Goal: Transaction & Acquisition: Obtain resource

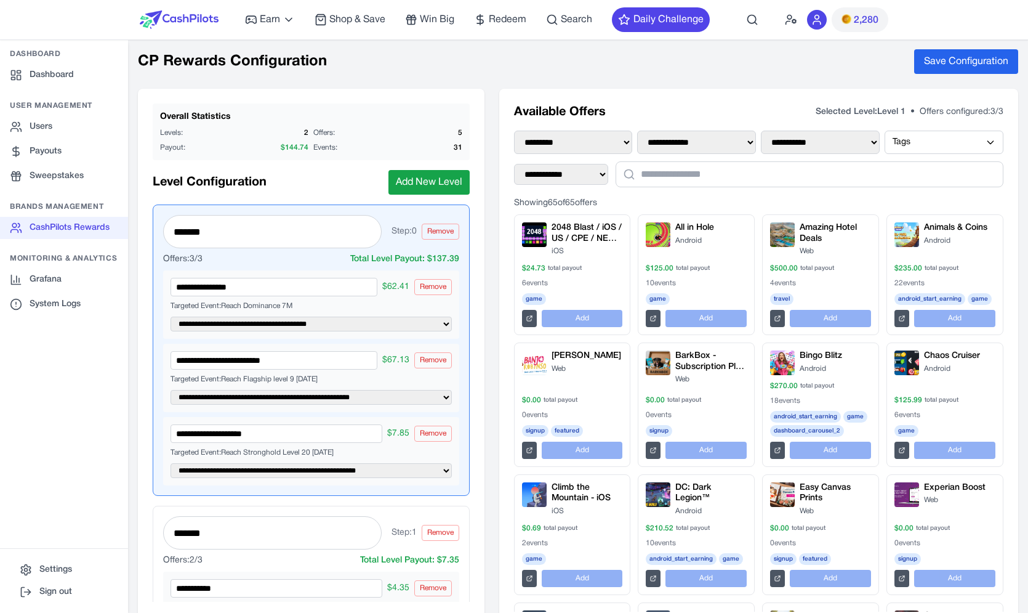
select select "**********"
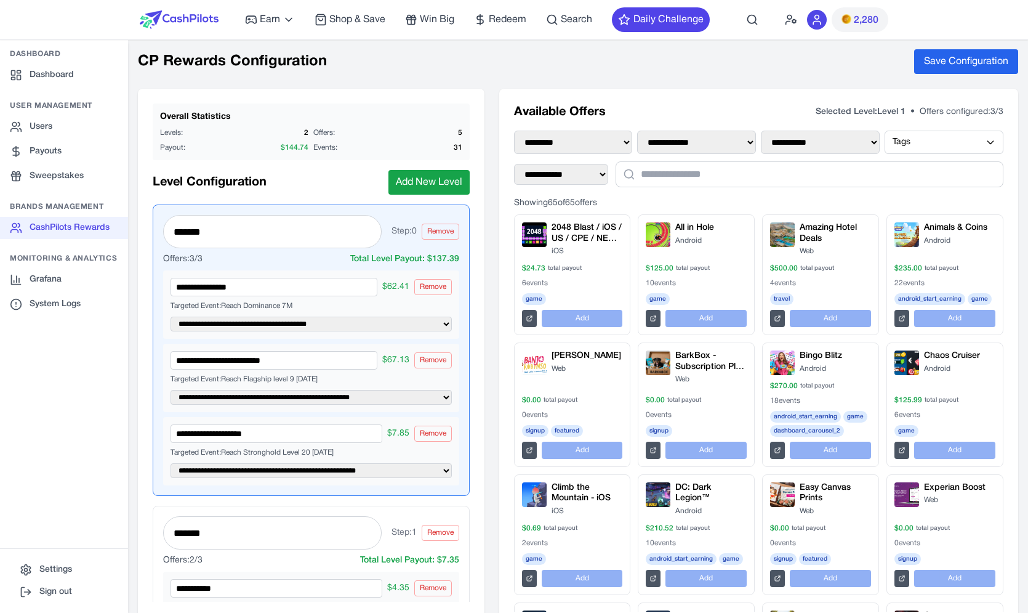
click at [70, 15] on nav "Earn Play Games Enjoy fun games and earn Try New App Test new app for rewards T…" at bounding box center [514, 20] width 1028 height 40
click at [182, 68] on h1 "CP Rewards Configuration" at bounding box center [232, 62] width 189 height 20
drag, startPoint x: 177, startPoint y: 64, endPoint x: 79, endPoint y: -4, distance: 118.9
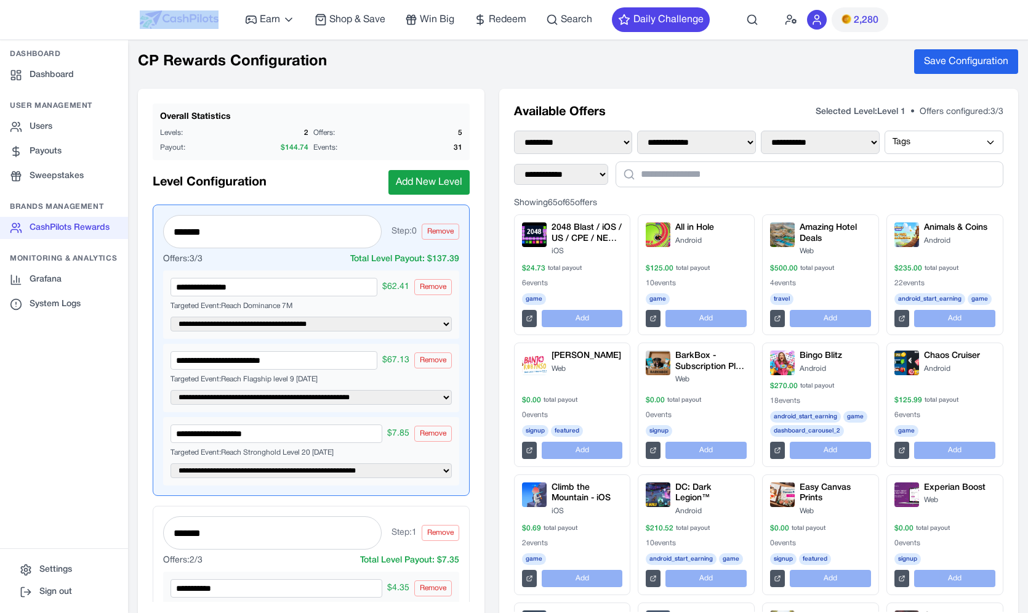
click at [128, 39] on div "**********" at bounding box center [578, 325] width 900 height 573
click at [148, 46] on div "**********" at bounding box center [578, 325] width 900 height 573
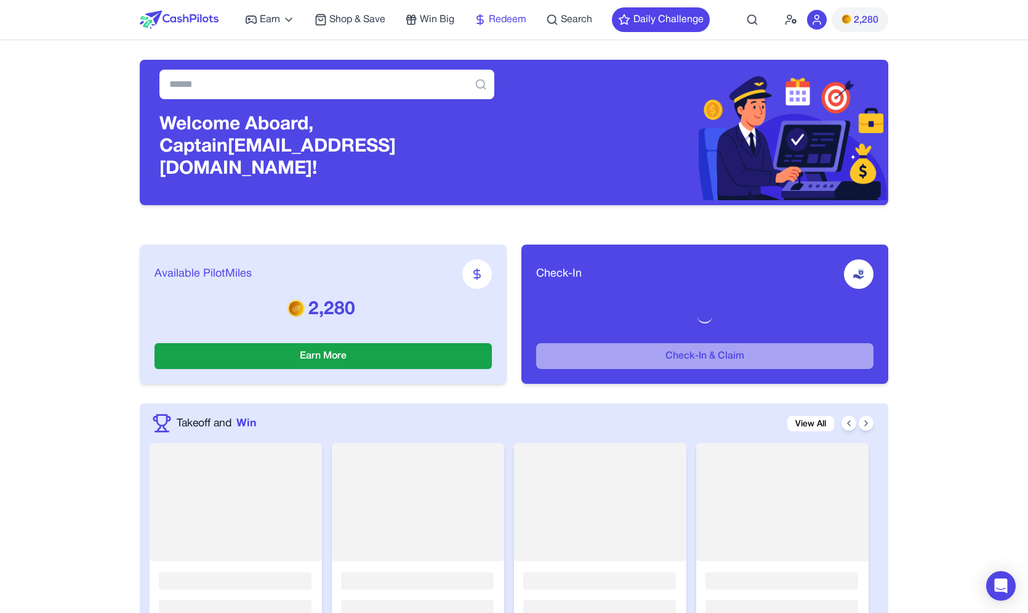
click at [491, 17] on span "Redeem" at bounding box center [508, 19] width 38 height 15
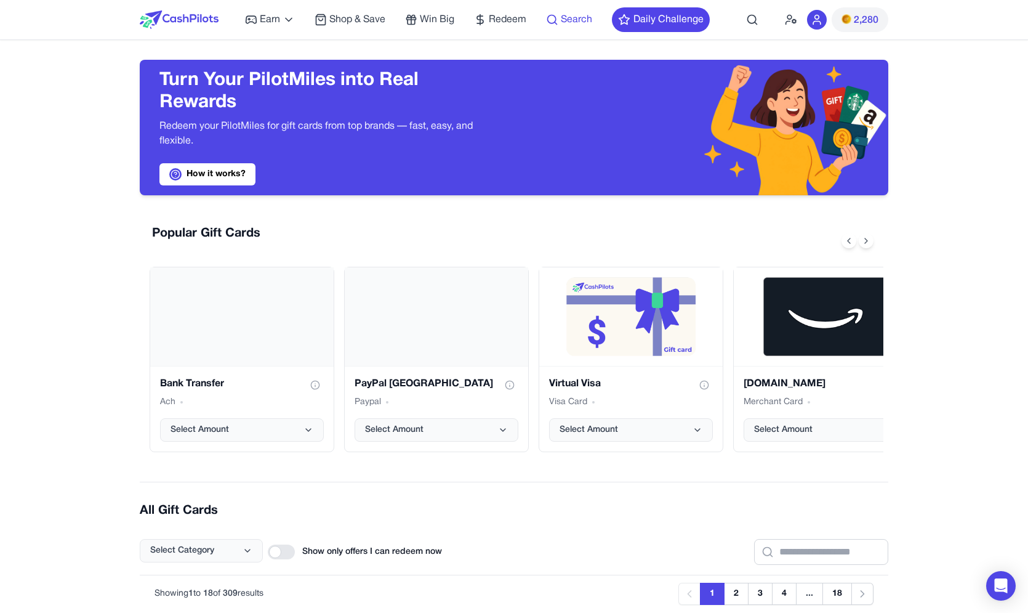
click at [564, 25] on span "Search" at bounding box center [576, 19] width 31 height 15
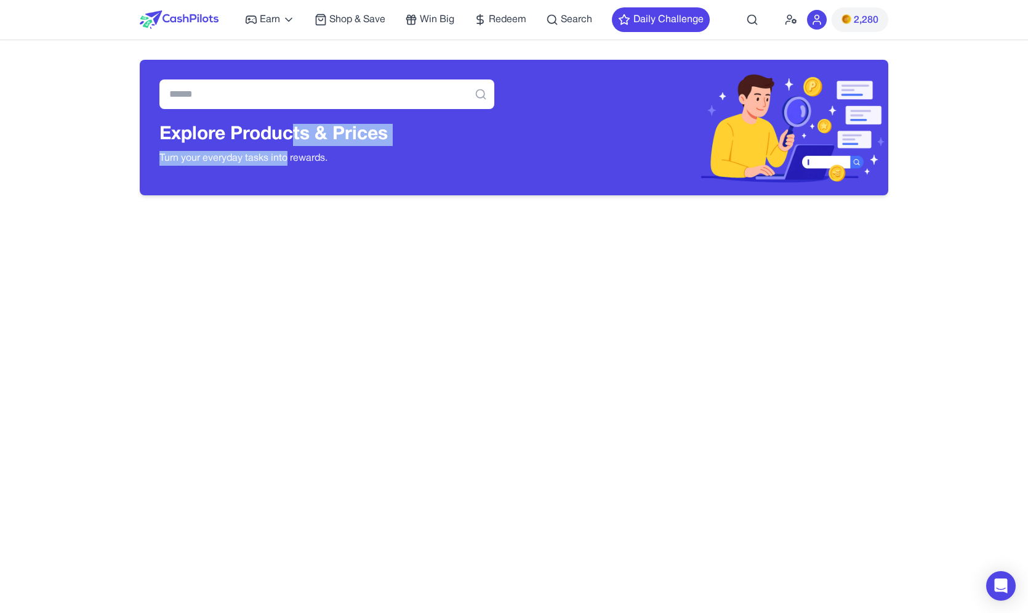
drag, startPoint x: 290, startPoint y: 131, endPoint x: 290, endPoint y: 158, distance: 27.1
click at [290, 158] on div "Explore Products & Prices Turn your everyday tasks into rewards." at bounding box center [326, 150] width 335 height 52
click at [290, 158] on p "Turn your everyday tasks into rewards." at bounding box center [326, 158] width 335 height 15
drag, startPoint x: 288, startPoint y: 134, endPoint x: 288, endPoint y: 161, distance: 27.7
click at [288, 161] on div "Explore Products & Prices Turn your everyday tasks into rewards." at bounding box center [326, 150] width 335 height 52
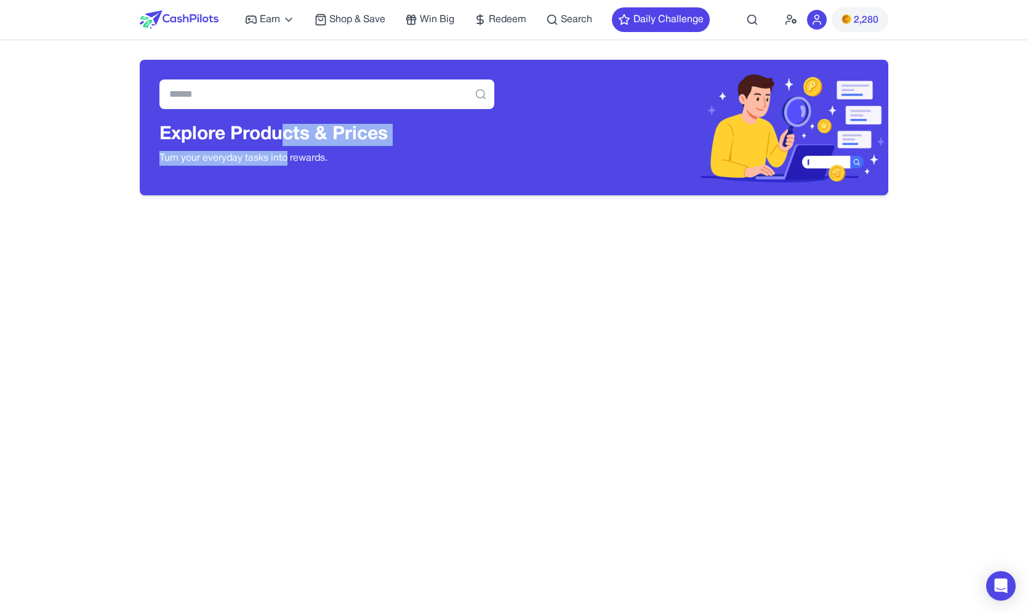
click at [317, 150] on div "Explore Products & Prices Turn your everyday tasks into rewards." at bounding box center [326, 150] width 335 height 52
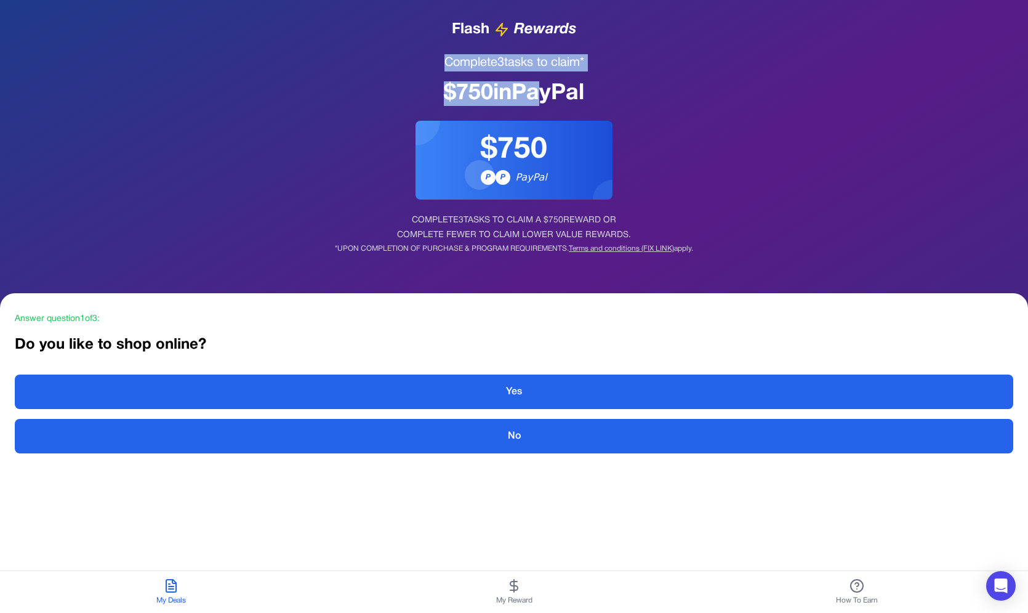
drag, startPoint x: 549, startPoint y: 95, endPoint x: 537, endPoint y: 52, distance: 45.4
click at [537, 52] on div "Flash Rewards Complete 3 tasks to claim* $ 750 in PayPal $750 P P PayPal COMPLE…" at bounding box center [514, 136] width 1028 height 273
drag, startPoint x: 538, startPoint y: 34, endPoint x: 538, endPoint y: 58, distance: 23.4
click at [538, 58] on div "Flash Rewards Complete 3 tasks to claim* $ 750 in PayPal $750 P P PayPal COMPLE…" at bounding box center [514, 136] width 1028 height 273
drag, startPoint x: 573, startPoint y: 59, endPoint x: 567, endPoint y: 34, distance: 25.2
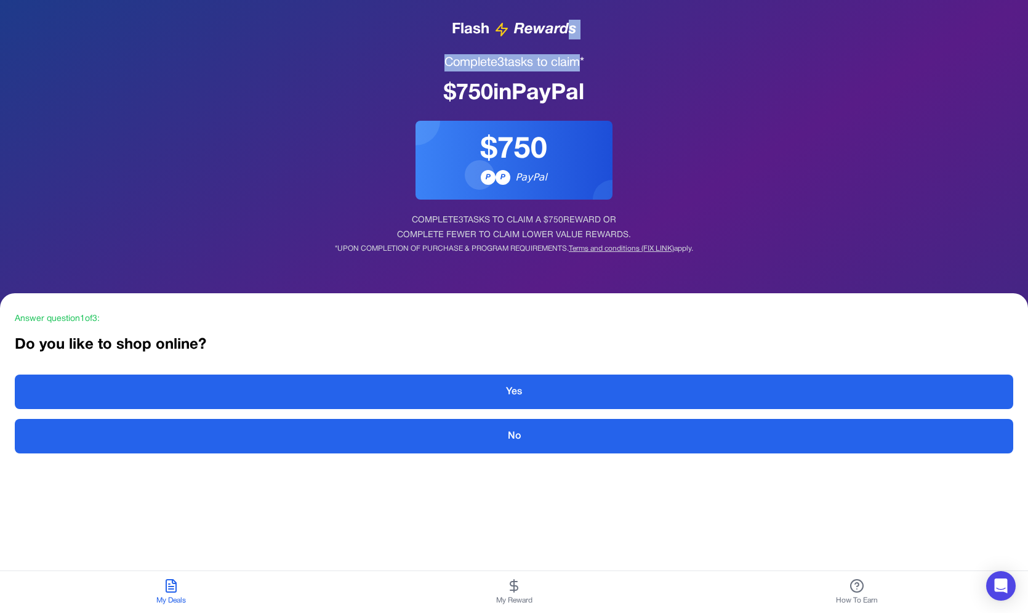
click at [567, 34] on div "Flash Rewards Complete 3 tasks to claim* $ 750 in PayPal $750 P P PayPal COMPLE…" at bounding box center [514, 136] width 1028 height 273
click at [567, 34] on span "Rewards" at bounding box center [545, 30] width 62 height 20
drag, startPoint x: 535, startPoint y: 34, endPoint x: 535, endPoint y: 67, distance: 32.0
click at [535, 67] on div "Flash Rewards Complete 3 tasks to claim* $ 750 in PayPal $750 P P PayPal COMPLE…" at bounding box center [514, 136] width 1028 height 273
click at [530, 60] on h1 "Complete 3 tasks to claim*" at bounding box center [514, 62] width 999 height 17
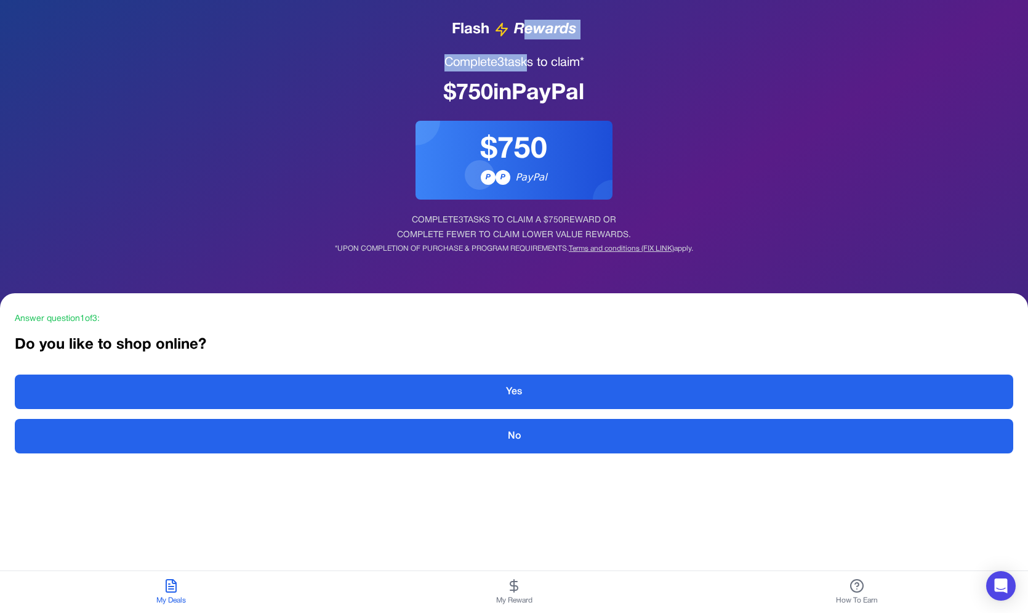
drag, startPoint x: 527, startPoint y: 63, endPoint x: 527, endPoint y: 38, distance: 25.9
click at [527, 38] on div "Flash Rewards Complete 3 tasks to claim* $ 750 in PayPal $750 P P PayPal COMPLE…" at bounding box center [514, 136] width 1028 height 273
click at [527, 38] on span "Rewards" at bounding box center [545, 30] width 62 height 20
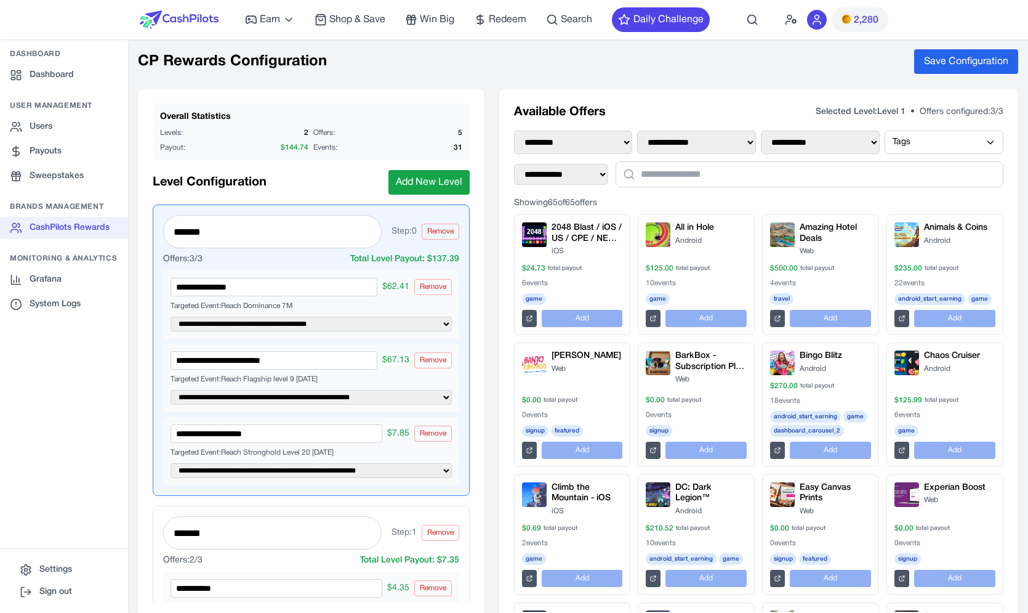
select select "**********"
